Goal: Information Seeking & Learning: Learn about a topic

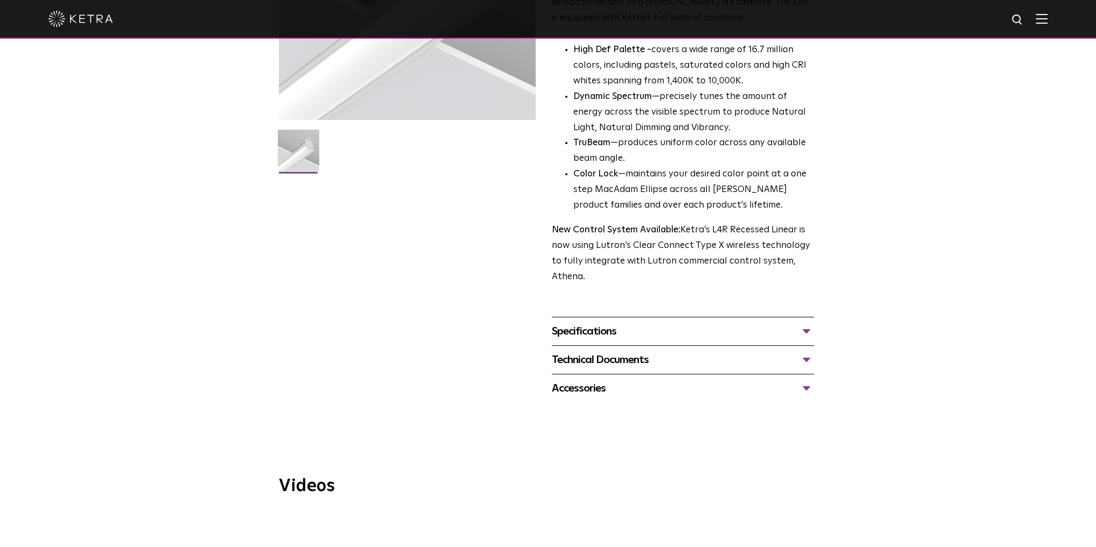
click at [793, 332] on div "Specifications" at bounding box center [683, 331] width 262 height 17
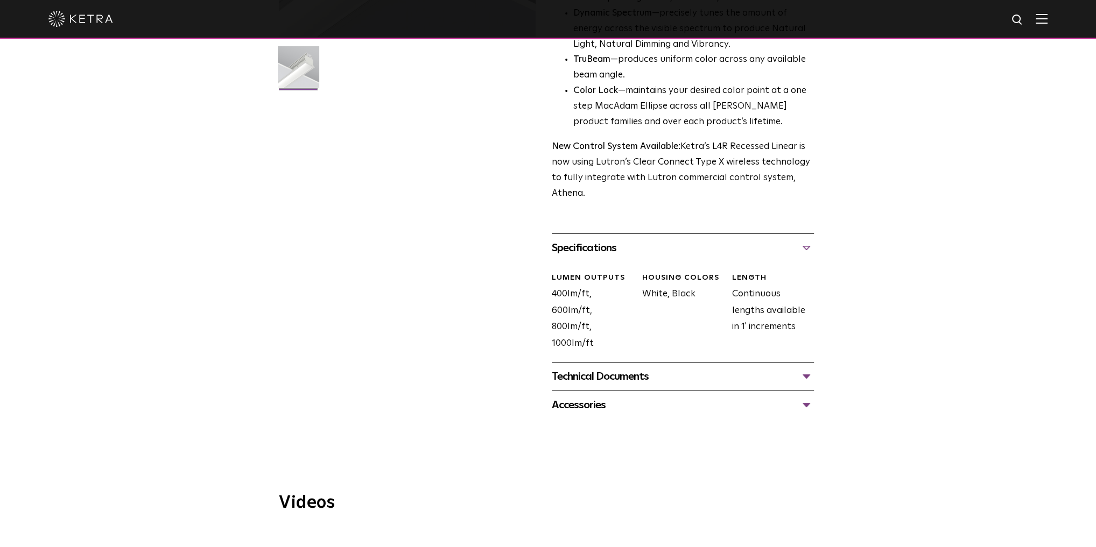
scroll to position [301, 0]
click at [794, 377] on div "Technical Documents" at bounding box center [683, 373] width 262 height 17
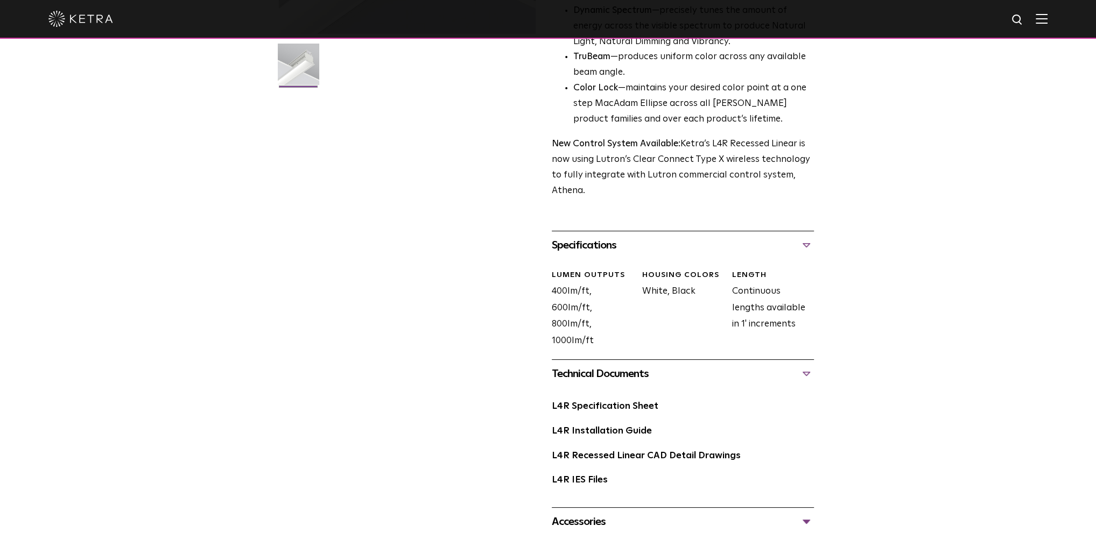
scroll to position [474, 0]
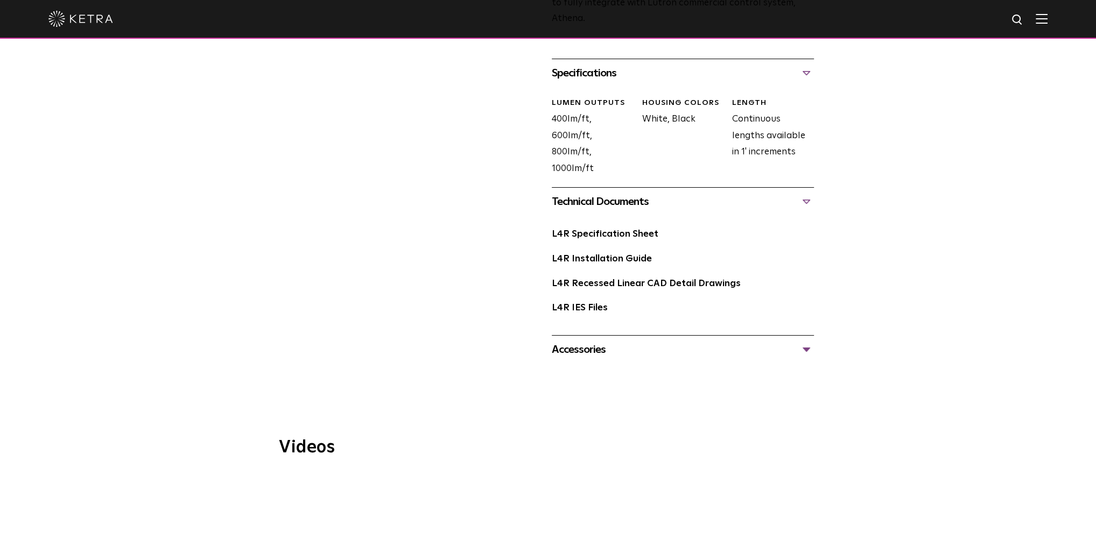
click at [807, 349] on div "Accessories" at bounding box center [683, 349] width 262 height 17
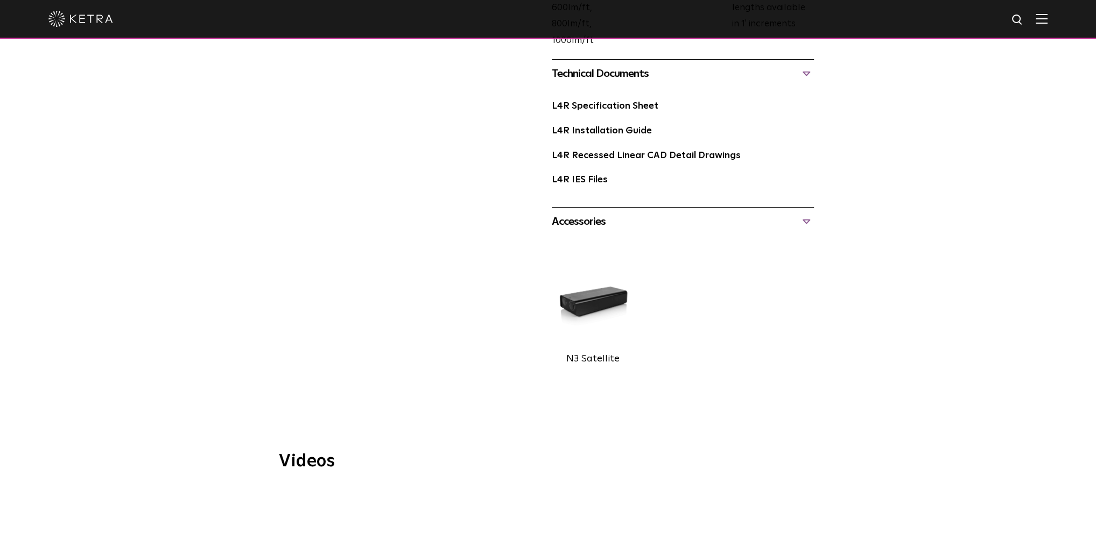
scroll to position [603, 0]
click at [608, 305] on img at bounding box center [593, 301] width 82 height 91
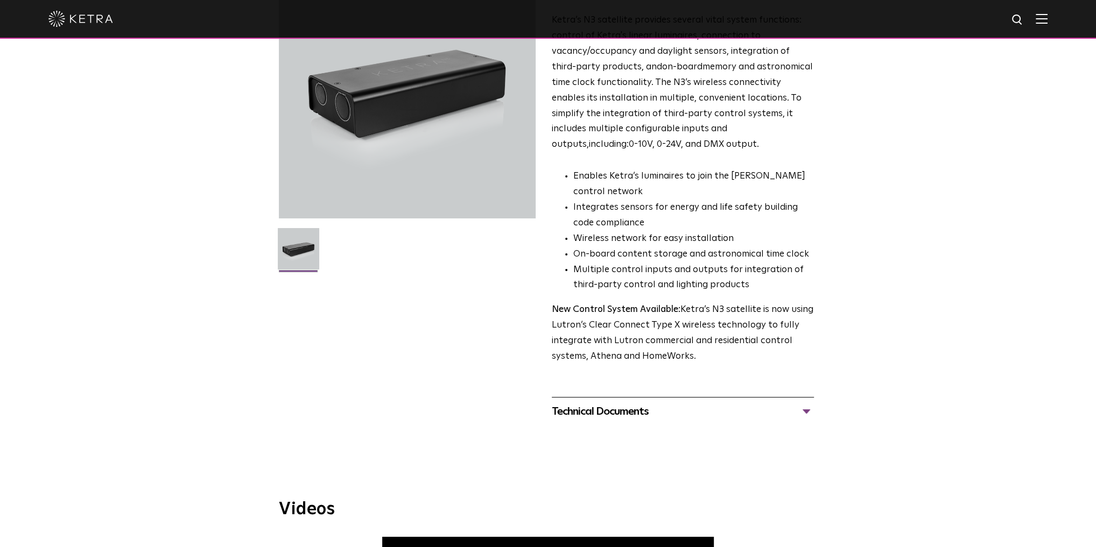
scroll to position [129, 0]
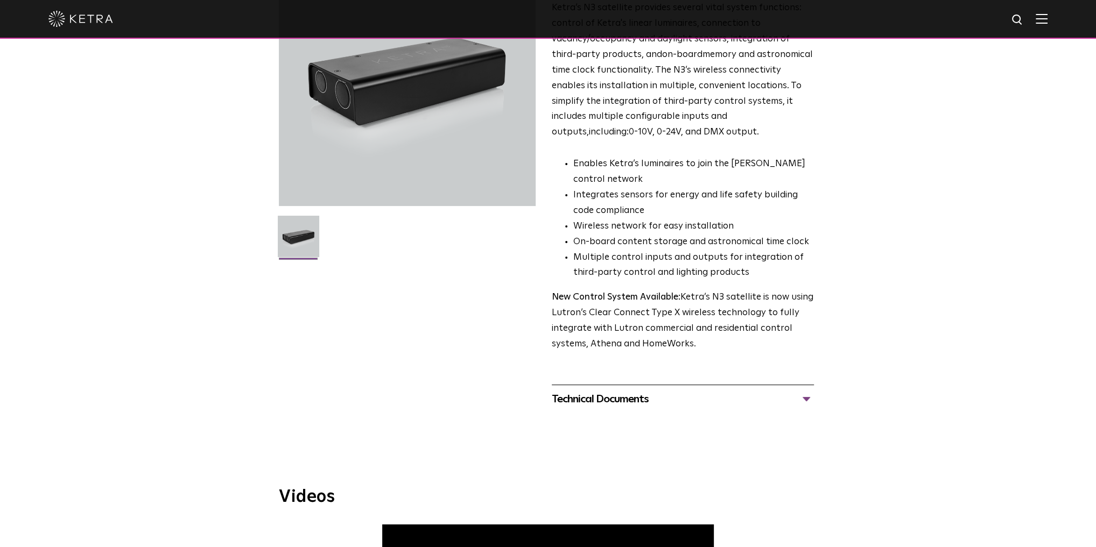
click at [789, 404] on div "Technical Documents" at bounding box center [683, 399] width 262 height 17
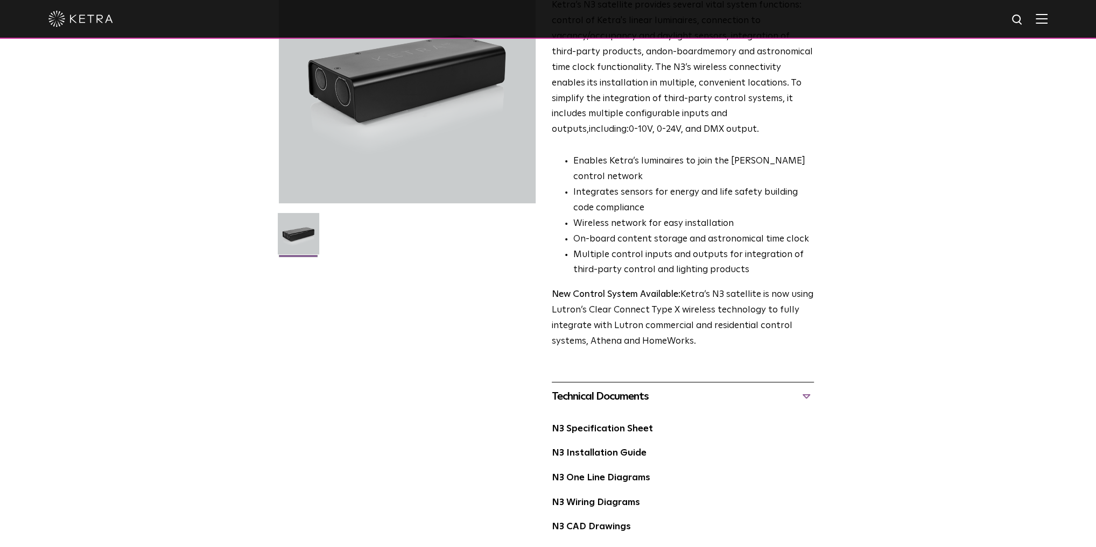
scroll to position [258, 0]
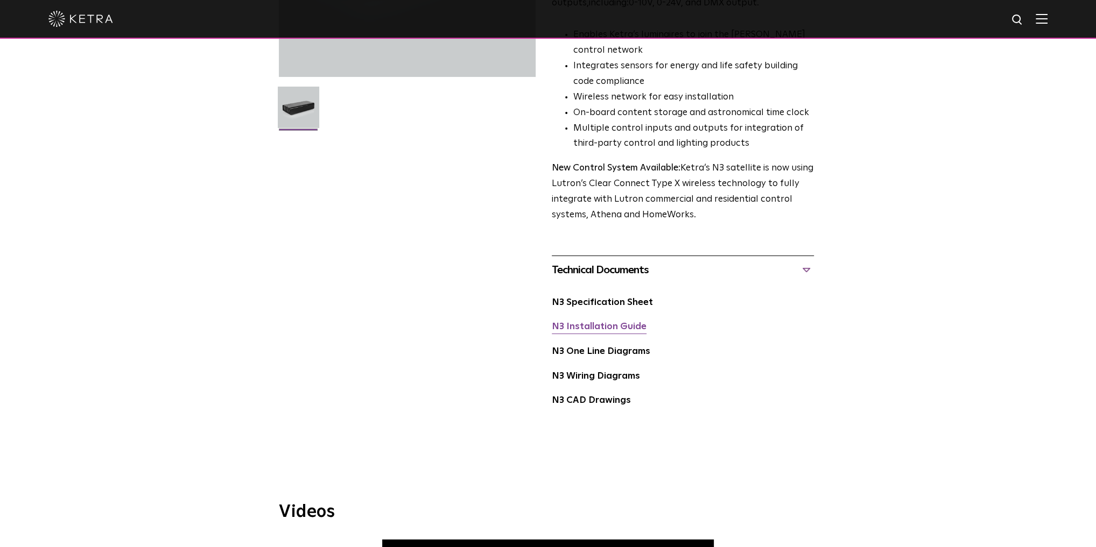
click at [604, 330] on link "N3 Installation Guide" at bounding box center [599, 326] width 95 height 9
